Goal: Transaction & Acquisition: Download file/media

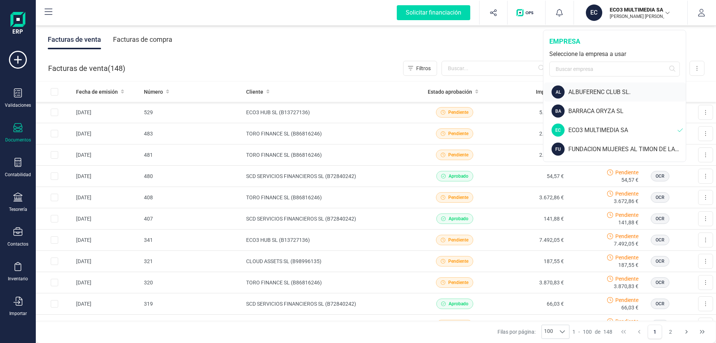
click at [599, 93] on div "ALBUFERENC CLUB SL." at bounding box center [627, 92] width 118 height 9
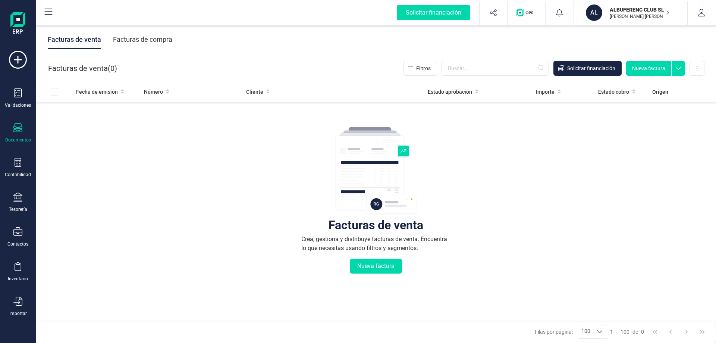
click at [142, 40] on div "Facturas de compra" at bounding box center [142, 39] width 59 height 19
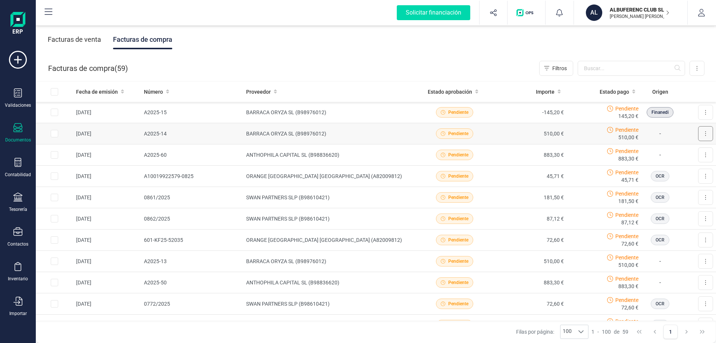
click at [698, 135] on button at bounding box center [705, 133] width 15 height 15
click at [680, 151] on span "Descargar documento" at bounding box center [680, 151] width 51 height 7
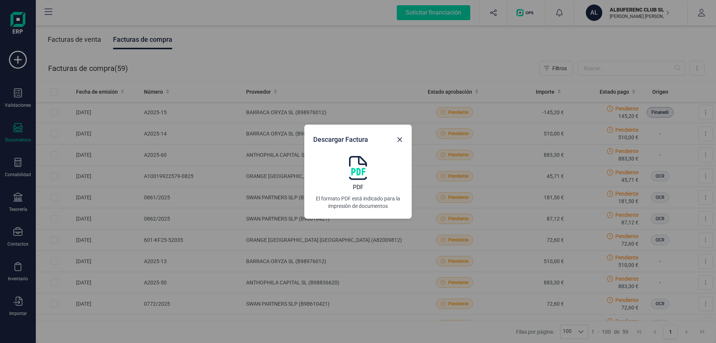
click at [361, 168] on img at bounding box center [358, 168] width 18 height 24
click at [399, 140] on icon "button" at bounding box center [400, 139] width 5 height 5
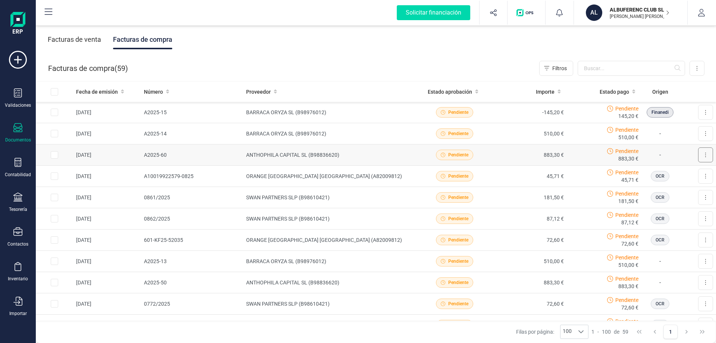
click at [698, 155] on button at bounding box center [705, 154] width 15 height 15
click at [670, 173] on span "Descargar documento" at bounding box center [680, 172] width 51 height 7
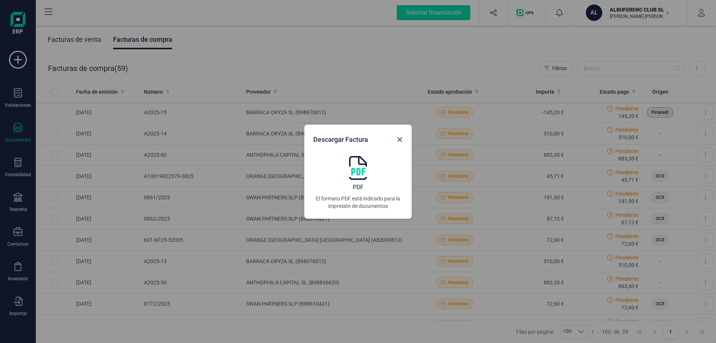
click at [355, 173] on img at bounding box center [358, 168] width 18 height 24
click at [401, 142] on icon "button" at bounding box center [400, 140] width 6 height 6
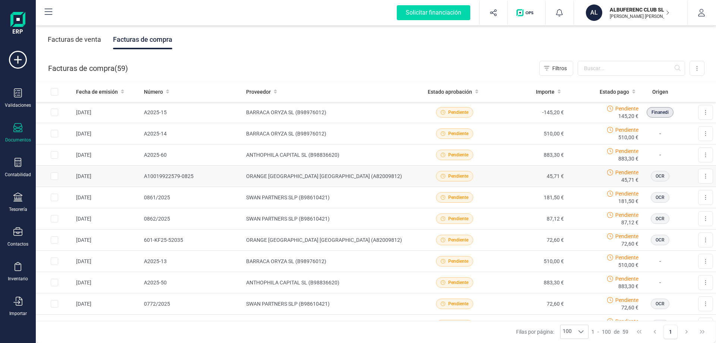
click at [54, 177] on input "Row Selected a97ad45d-40cf-41f7-977a-f099aa8e235e" at bounding box center [54, 175] width 7 height 7
checkbox input "true"
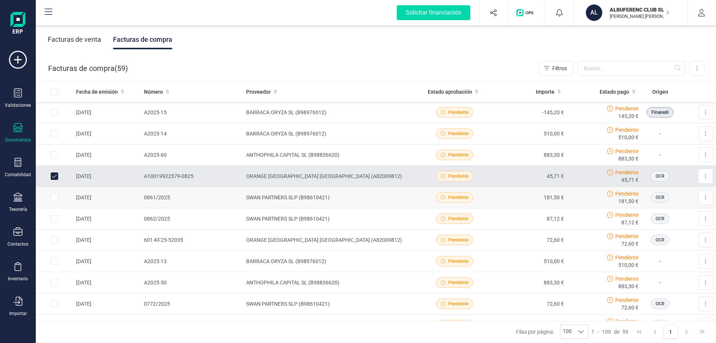
click at [55, 200] on input "Row Selected fc89df06-7027-4dc0-97b5-34030dd033fa" at bounding box center [54, 197] width 7 height 7
checkbox input "true"
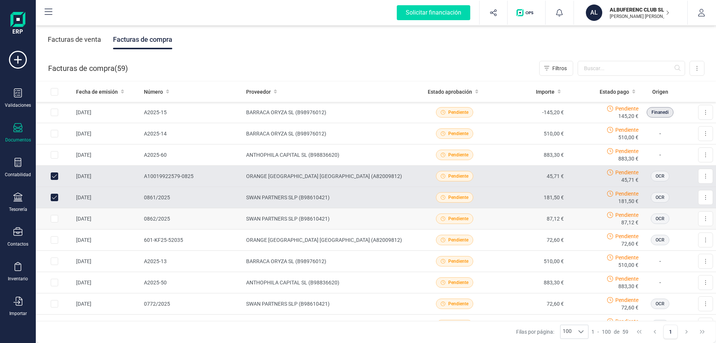
click at [55, 222] on input "Row Selected 2f02a24e-24ff-405a-aefd-e91b397003c0" at bounding box center [54, 218] width 7 height 7
checkbox input "true"
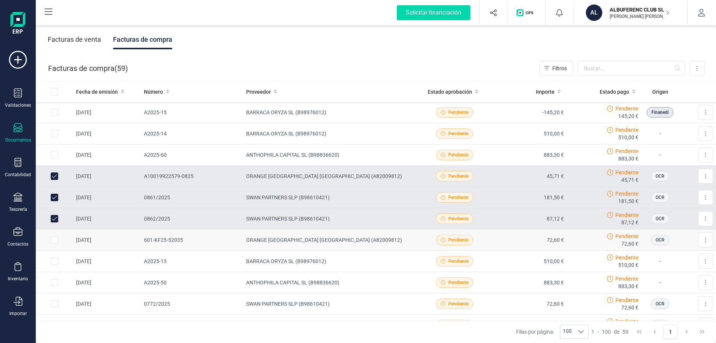
click at [53, 239] on input "Row Selected 768b5115-a78d-40f4-9515-b6b713e52330" at bounding box center [54, 239] width 7 height 7
checkbox input "true"
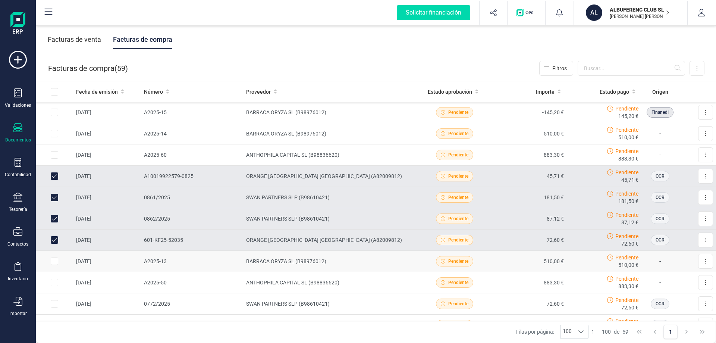
click at [54, 263] on input "Row Selected 0a010a2b-7c71-43fa-824f-0cf19458d4ca" at bounding box center [54, 260] width 7 height 7
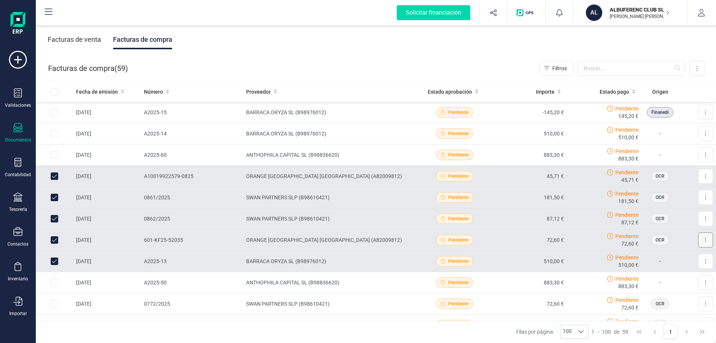
click at [698, 241] on button at bounding box center [705, 239] width 15 height 15
click at [676, 261] on span "Descargar documento" at bounding box center [680, 257] width 51 height 7
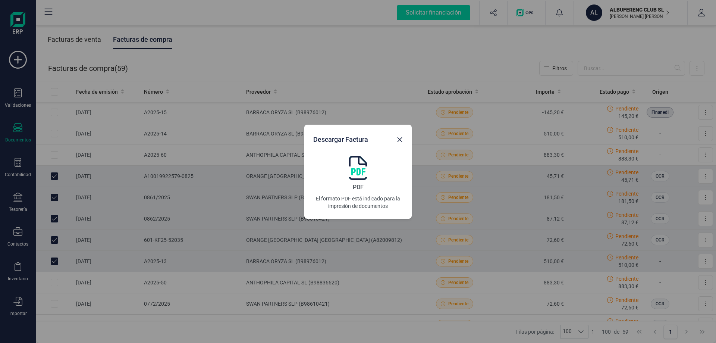
click at [344, 174] on div "PDF El formato PDF está indicado para la impresión de documentos" at bounding box center [358, 183] width 90 height 54
click at [398, 141] on icon "button" at bounding box center [400, 139] width 5 height 5
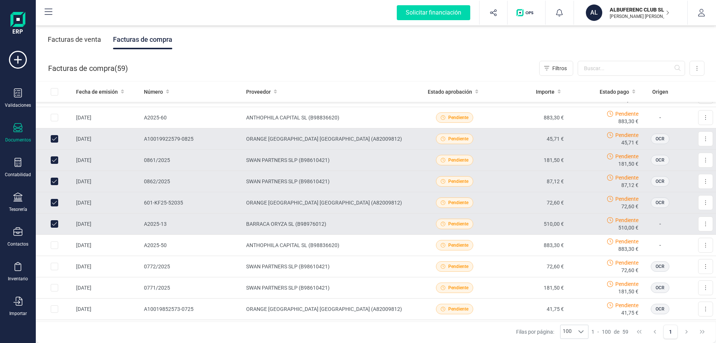
scroll to position [75, 0]
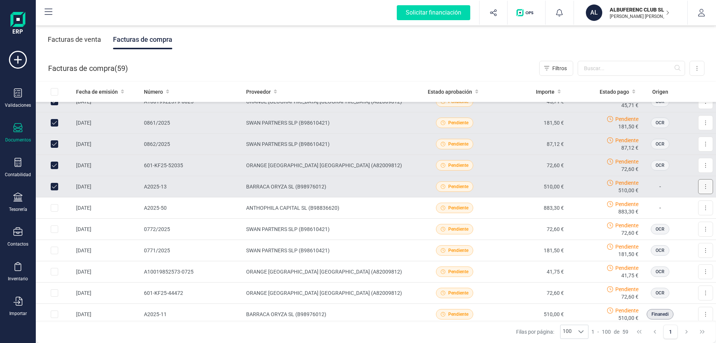
click at [698, 188] on button at bounding box center [705, 186] width 15 height 15
click at [54, 185] on input "Row Unselected 0a010a2b-7c71-43fa-824f-0cf19458d4ca" at bounding box center [54, 186] width 7 height 7
checkbox input "false"
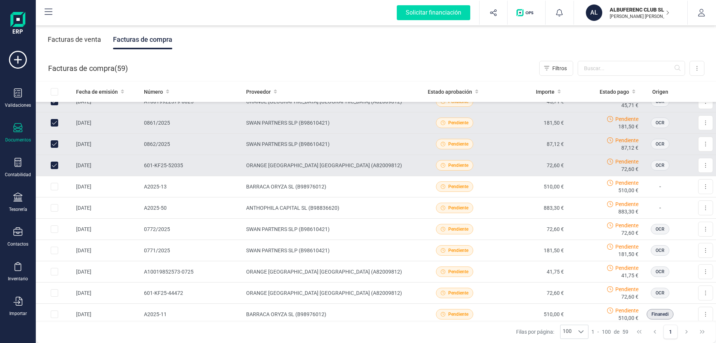
click at [53, 166] on input "Row Unselected 768b5115-a78d-40f4-9515-b6b713e52330" at bounding box center [54, 165] width 7 height 7
checkbox input "false"
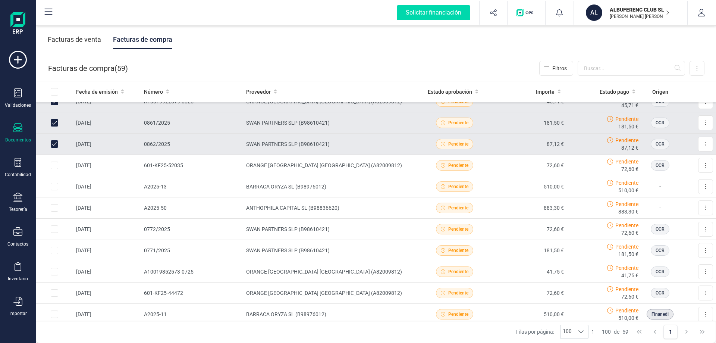
click at [53, 142] on input "Row Unselected 2f02a24e-24ff-405a-aefd-e91b397003c0" at bounding box center [54, 143] width 7 height 7
checkbox input "false"
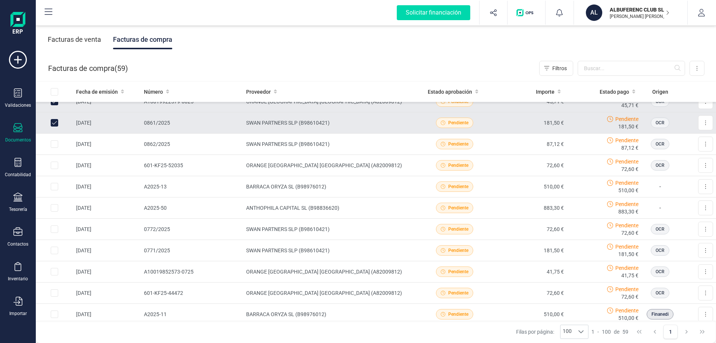
click at [53, 121] on input "Row Unselected fc89df06-7027-4dc0-97b5-34030dd033fa" at bounding box center [54, 122] width 7 height 7
checkbox input "false"
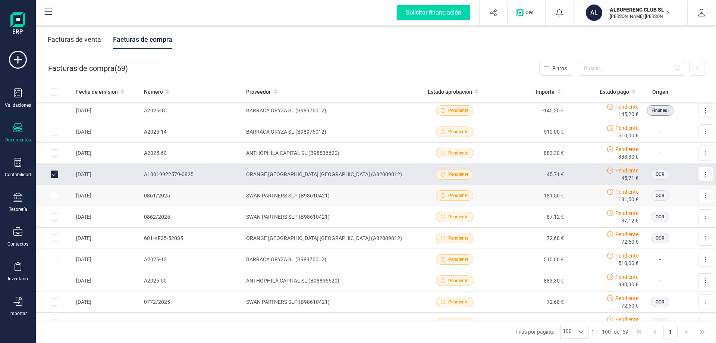
scroll to position [0, 0]
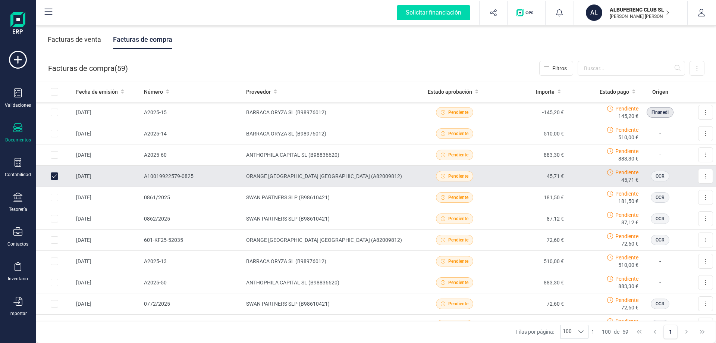
click at [53, 174] on input "Row Unselected a97ad45d-40cf-41f7-977a-f099aa8e235e" at bounding box center [54, 175] width 7 height 7
checkbox input "false"
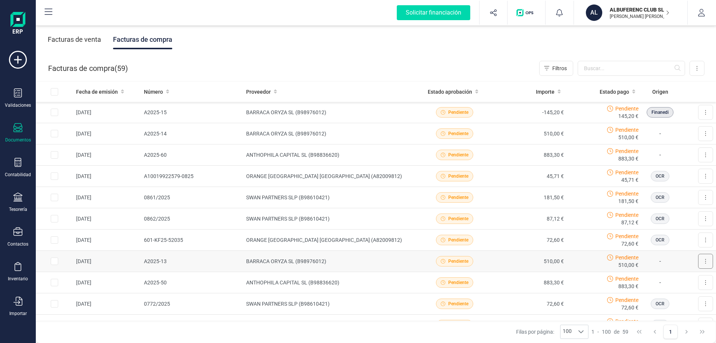
click at [701, 263] on button at bounding box center [705, 261] width 15 height 15
click at [689, 281] on span "Descargar documento" at bounding box center [680, 279] width 51 height 7
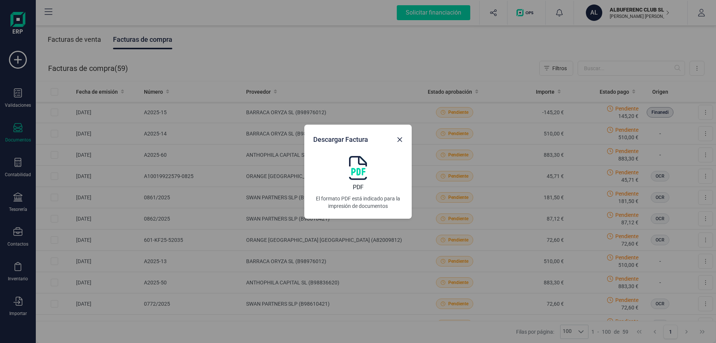
click at [357, 178] on img at bounding box center [358, 168] width 18 height 24
click at [395, 136] on button "button" at bounding box center [400, 140] width 12 height 12
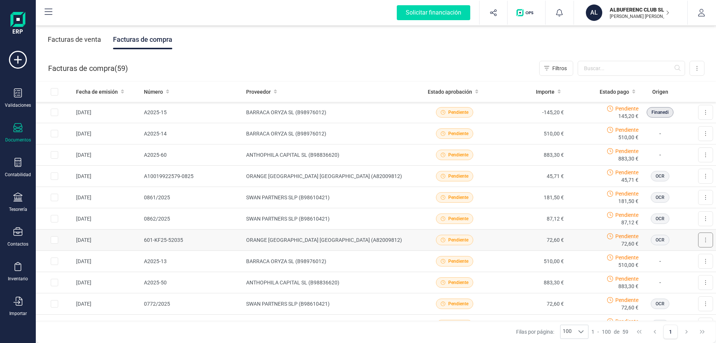
click at [698, 240] on button at bounding box center [705, 239] width 15 height 15
click at [679, 260] on span "Descargar documento" at bounding box center [680, 257] width 51 height 7
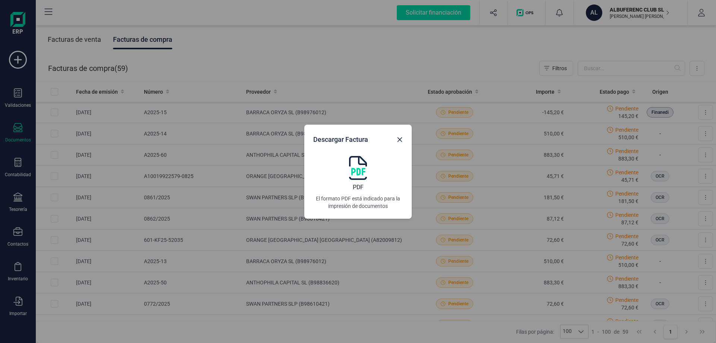
click at [355, 176] on img at bounding box center [358, 168] width 18 height 24
click at [401, 138] on icon "button" at bounding box center [400, 140] width 6 height 6
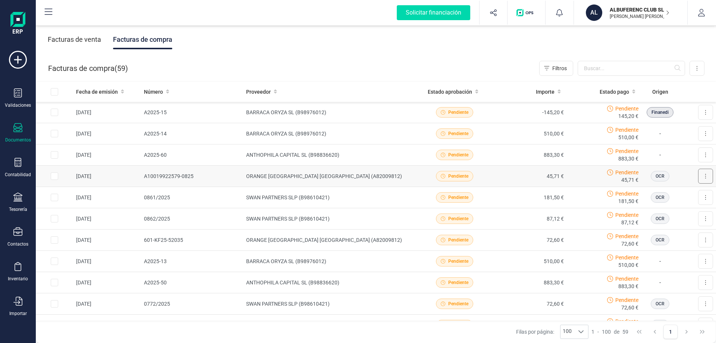
click at [705, 175] on icon at bounding box center [705, 176] width 1 height 6
click at [665, 193] on span "Descargar documento" at bounding box center [680, 194] width 51 height 7
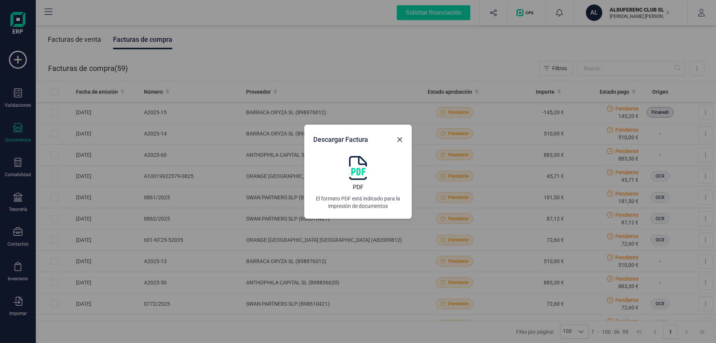
click at [363, 174] on img at bounding box center [358, 168] width 18 height 24
click at [401, 141] on icon "button" at bounding box center [400, 140] width 6 height 6
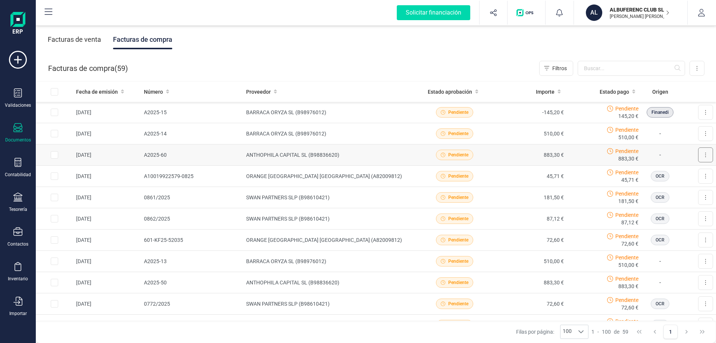
click at [698, 156] on button at bounding box center [705, 154] width 15 height 15
click at [663, 176] on span "Descargar documento" at bounding box center [680, 172] width 51 height 7
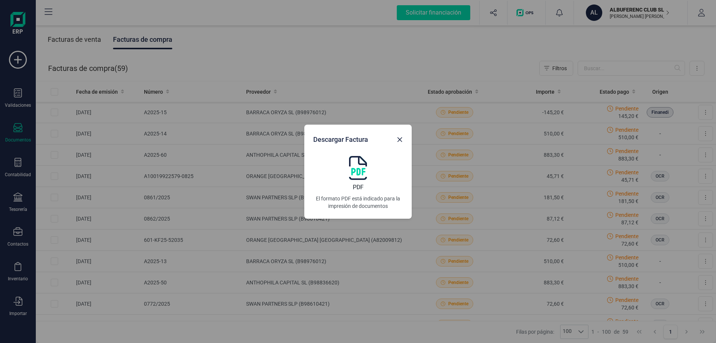
click at [361, 173] on img at bounding box center [358, 168] width 18 height 24
click at [351, 170] on img at bounding box center [358, 168] width 18 height 24
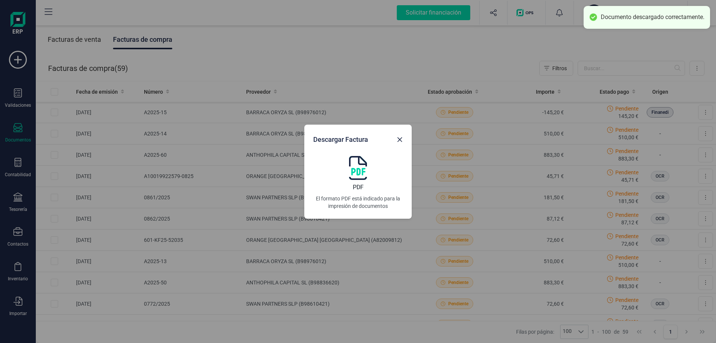
click at [359, 169] on img at bounding box center [358, 168] width 18 height 24
click at [618, 18] on div "Documento descargado correctamente." at bounding box center [653, 17] width 104 height 8
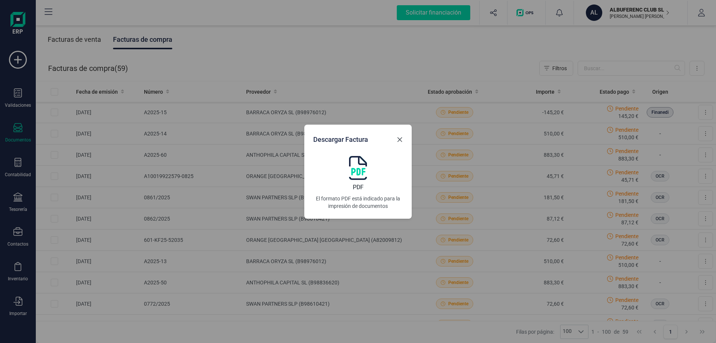
click at [400, 141] on icon "button" at bounding box center [400, 140] width 6 height 6
